Goal: Navigation & Orientation: Find specific page/section

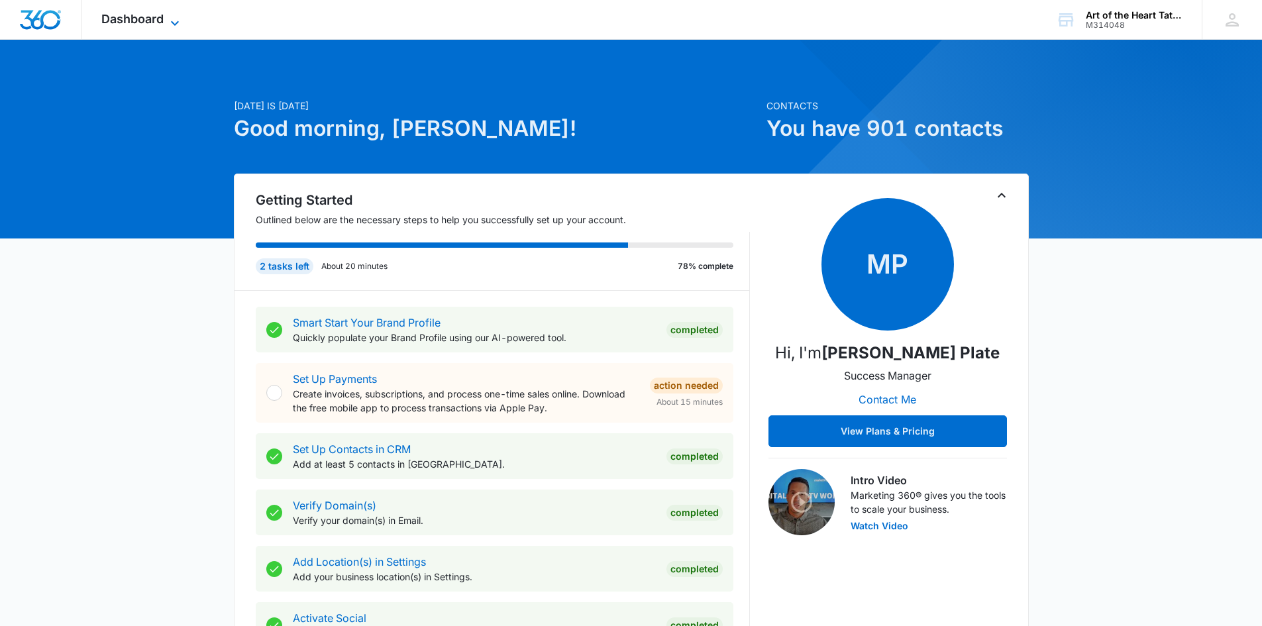
click at [155, 17] on span "Dashboard" at bounding box center [132, 19] width 62 height 14
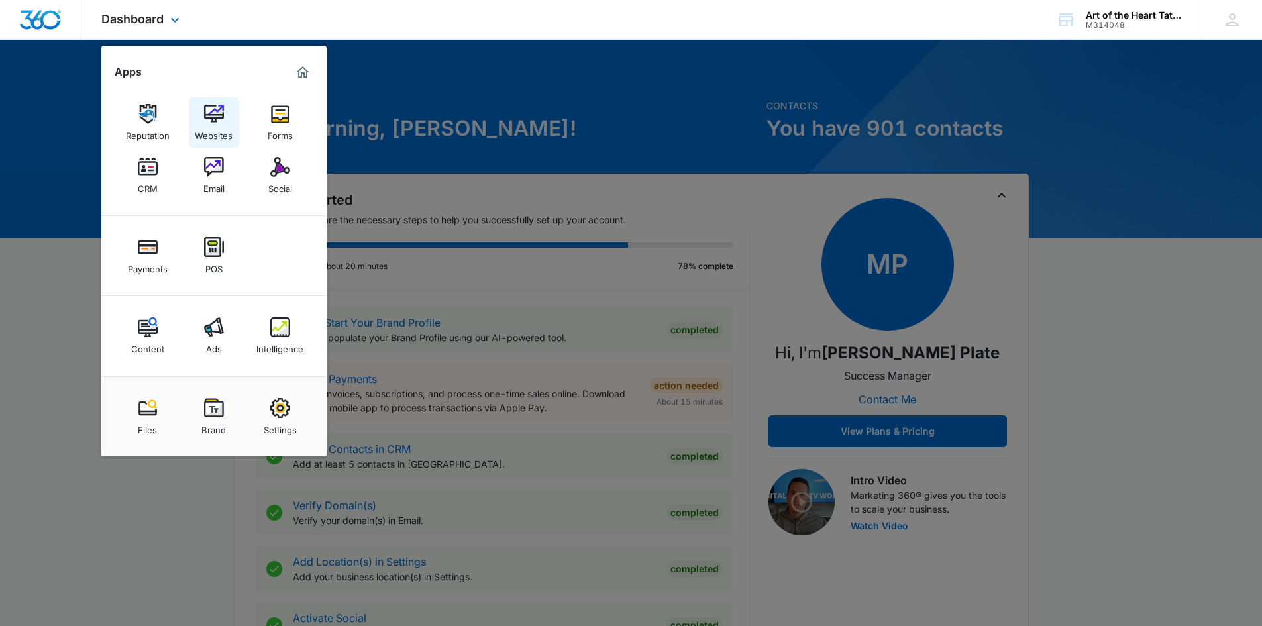
click at [203, 133] on div "Websites" at bounding box center [214, 132] width 38 height 17
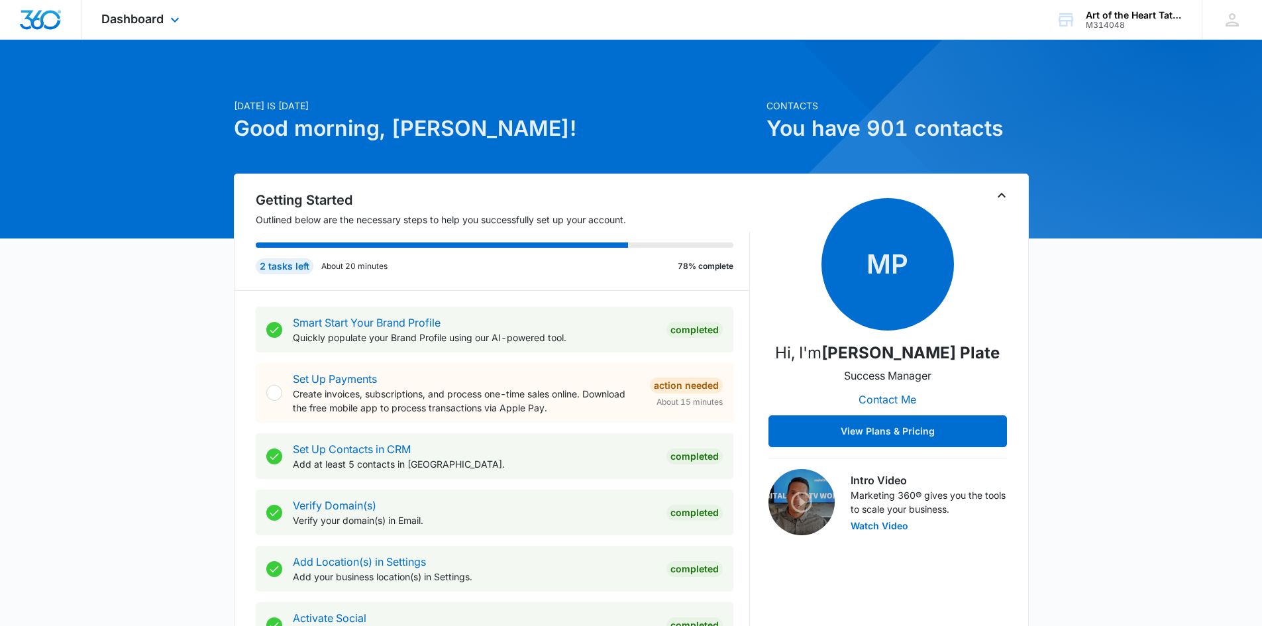
click at [150, 27] on div "Dashboard Apps Reputation Websites Forms CRM Email Social Payments POS Content …" at bounding box center [142, 19] width 121 height 39
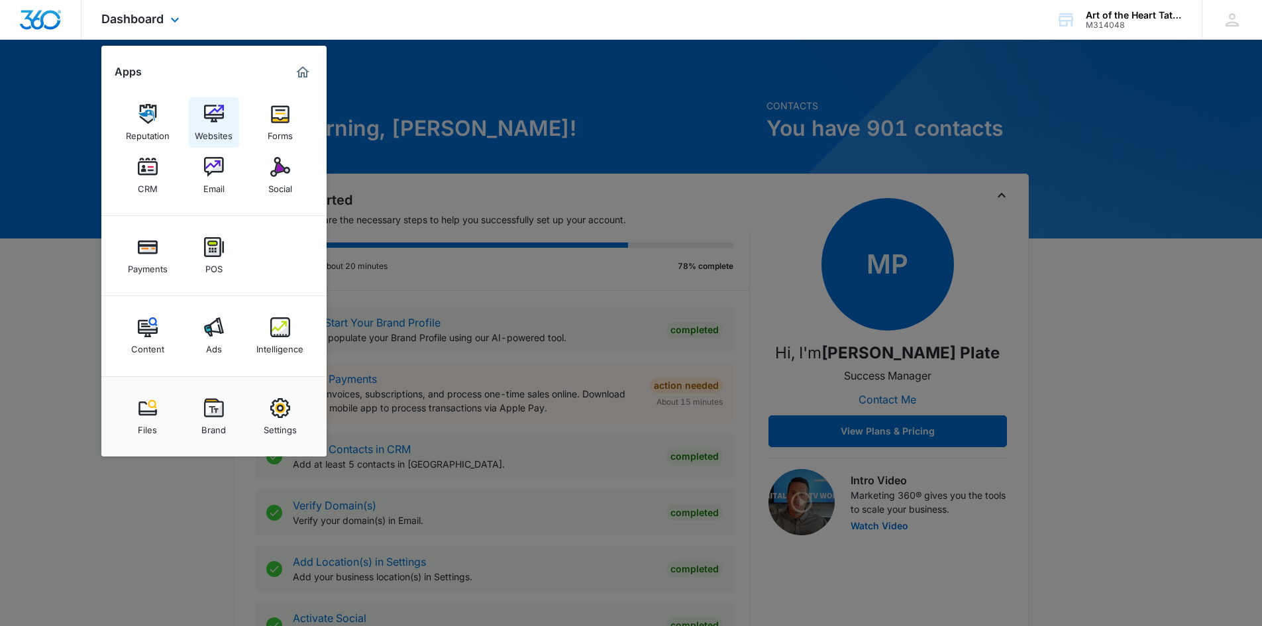
click at [219, 135] on div "Websites" at bounding box center [214, 132] width 38 height 17
